Goal: Consume media (video, audio)

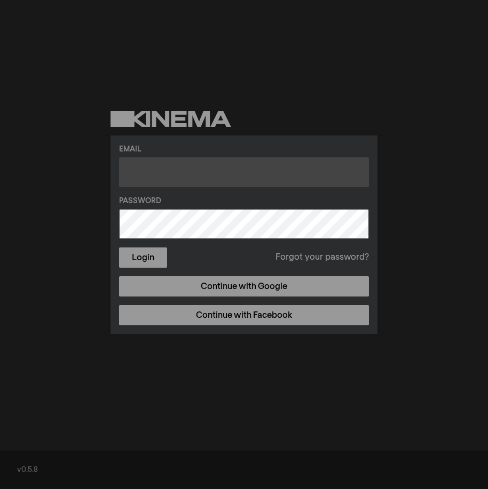
click at [232, 162] on input "text" at bounding box center [244, 172] width 250 height 30
type input "cpscheitle@mail.wvu.edu"
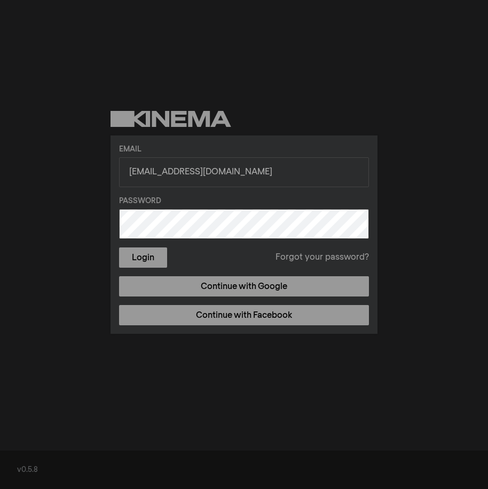
click at [119, 248] on button "Login" at bounding box center [143, 258] width 48 height 20
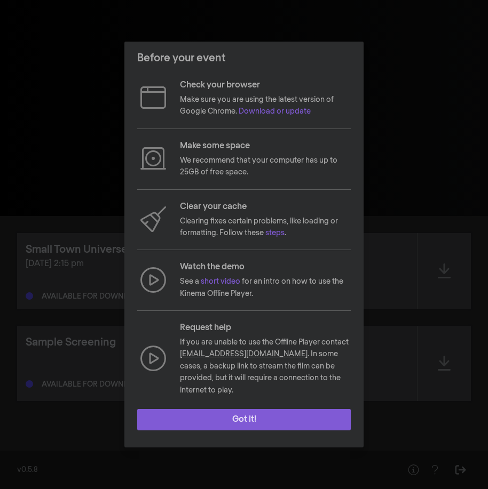
click at [248, 409] on button "Got it!" at bounding box center [243, 419] width 213 height 21
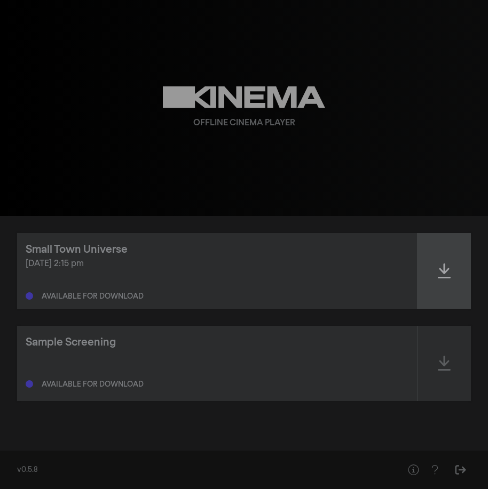
click at [439, 271] on icon at bounding box center [444, 271] width 13 height 17
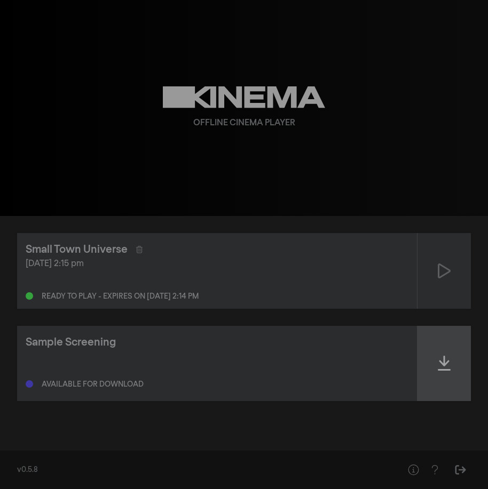
click at [447, 361] on icon at bounding box center [444, 363] width 13 height 17
click at [449, 382] on div at bounding box center [443, 363] width 53 height 75
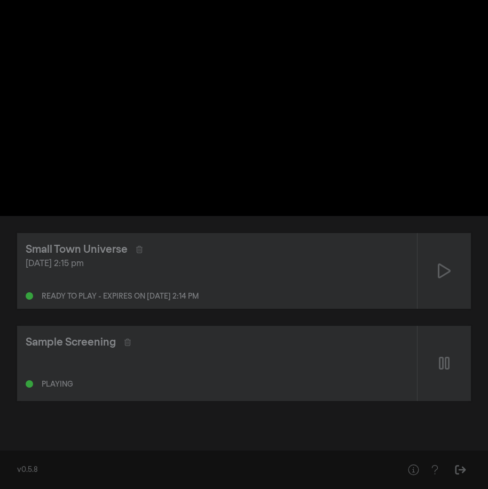
type input "38.234991"
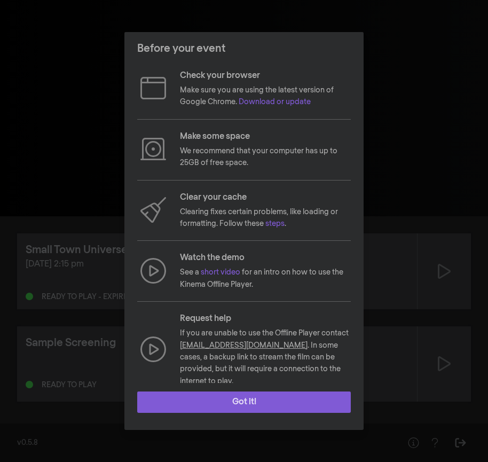
click at [279, 407] on button "Got it!" at bounding box center [243, 401] width 213 height 21
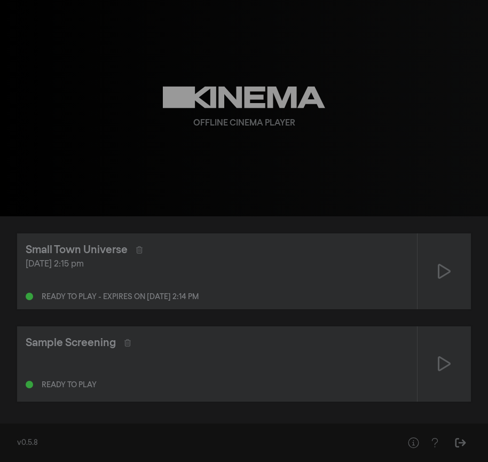
click at [270, 398] on div "Sample Screening Ready to play" at bounding box center [217, 363] width 400 height 75
